Goal: Information Seeking & Learning: Learn about a topic

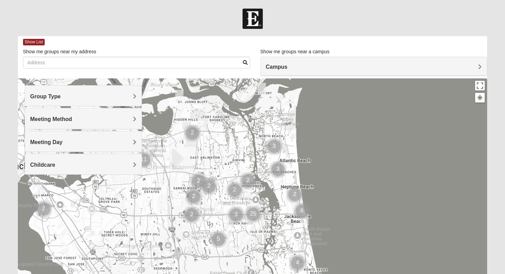
click at [90, 99] on h4 "Group Type" at bounding box center [83, 96] width 107 height 7
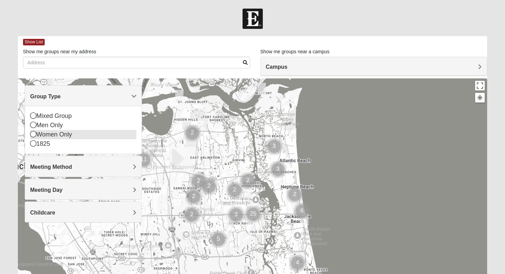
click at [34, 134] on icon at bounding box center [33, 134] width 6 height 6
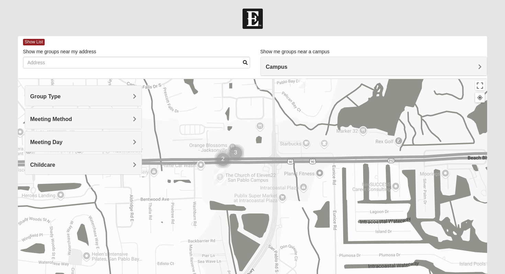
drag, startPoint x: 221, startPoint y: 133, endPoint x: 236, endPoint y: 262, distance: 129.0
click at [236, 262] on div at bounding box center [253, 215] width 470 height 275
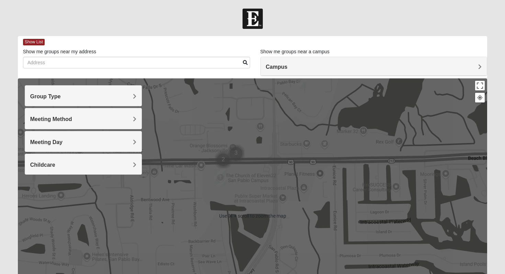
click at [103, 93] on h4 "Group Type" at bounding box center [83, 96] width 107 height 7
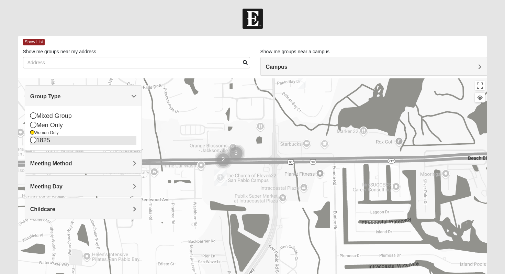
click at [36, 144] on div "1825" at bounding box center [83, 140] width 107 height 9
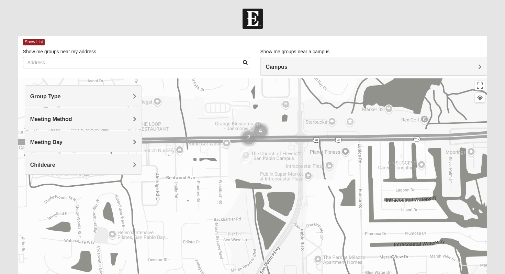
drag, startPoint x: 280, startPoint y: 191, endPoint x: 312, endPoint y: 199, distance: 33.3
click at [312, 199] on div at bounding box center [253, 215] width 470 height 275
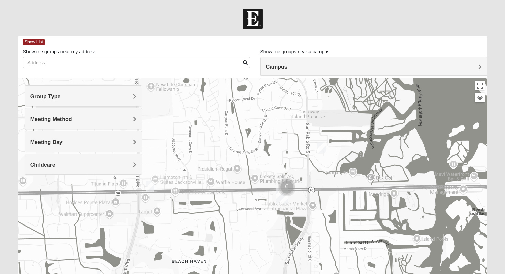
click at [152, 189] on img "1825 Womens Annis/Ferguson 32246" at bounding box center [150, 186] width 8 height 11
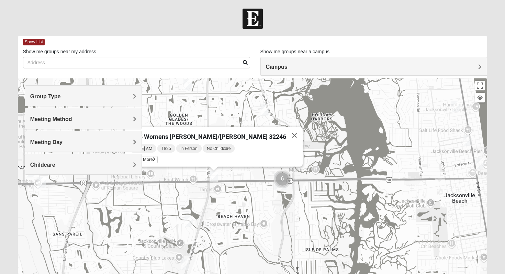
drag, startPoint x: 155, startPoint y: 198, endPoint x: 219, endPoint y: 189, distance: 64.5
click at [219, 189] on div "1825 Womens [PERSON_NAME]/[PERSON_NAME] 32246 [DATE] AM 1825 In Person No Child…" at bounding box center [253, 215] width 470 height 275
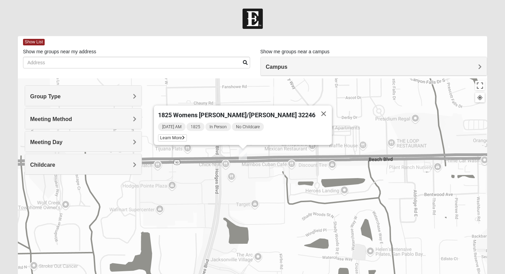
drag, startPoint x: 265, startPoint y: 176, endPoint x: 256, endPoint y: 180, distance: 10.0
click at [256, 180] on div "1825 Womens [PERSON_NAME]/[PERSON_NAME] 32246 [DATE] AM 1825 In Person No Child…" at bounding box center [253, 215] width 470 height 275
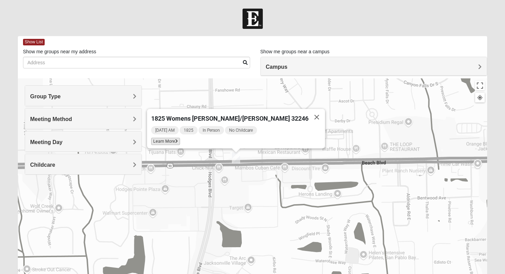
click at [180, 139] on span "Learn More" at bounding box center [165, 141] width 29 height 7
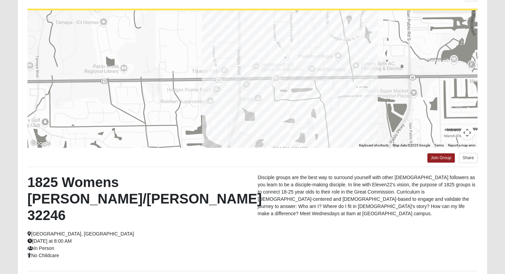
scroll to position [63, 0]
